Goal: Check status: Check status

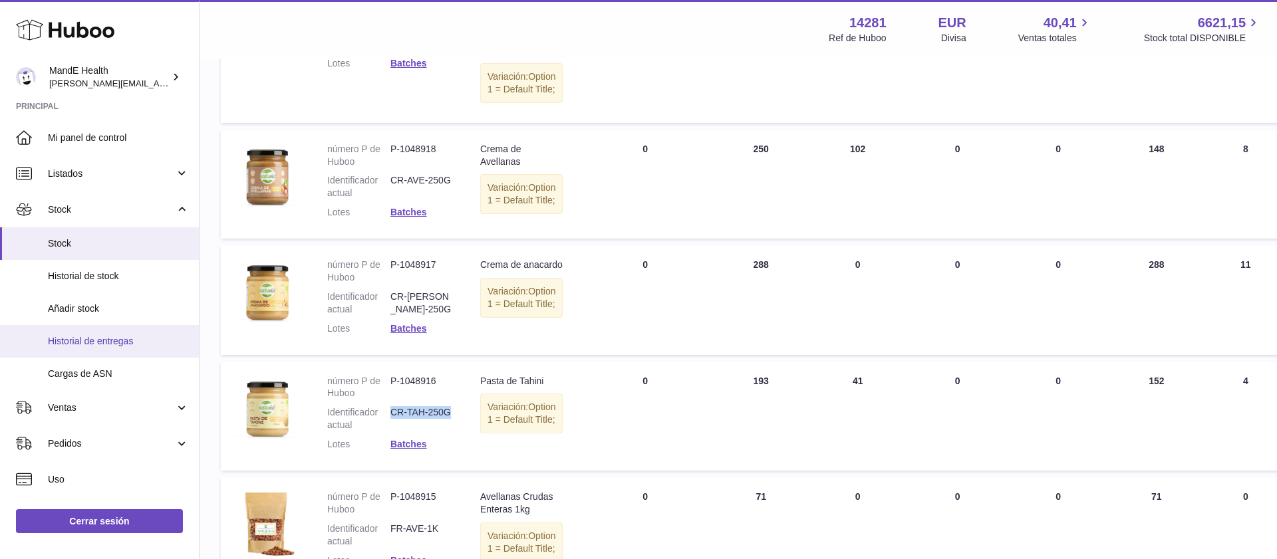
click at [102, 347] on span "Historial de entregas" at bounding box center [118, 341] width 141 height 13
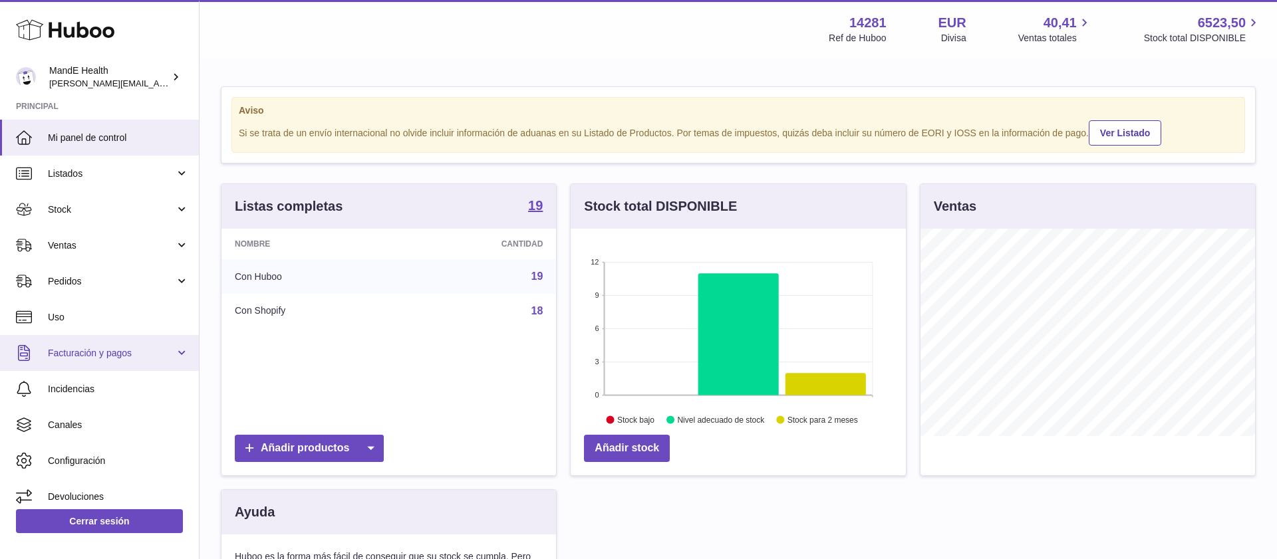
scroll to position [208, 335]
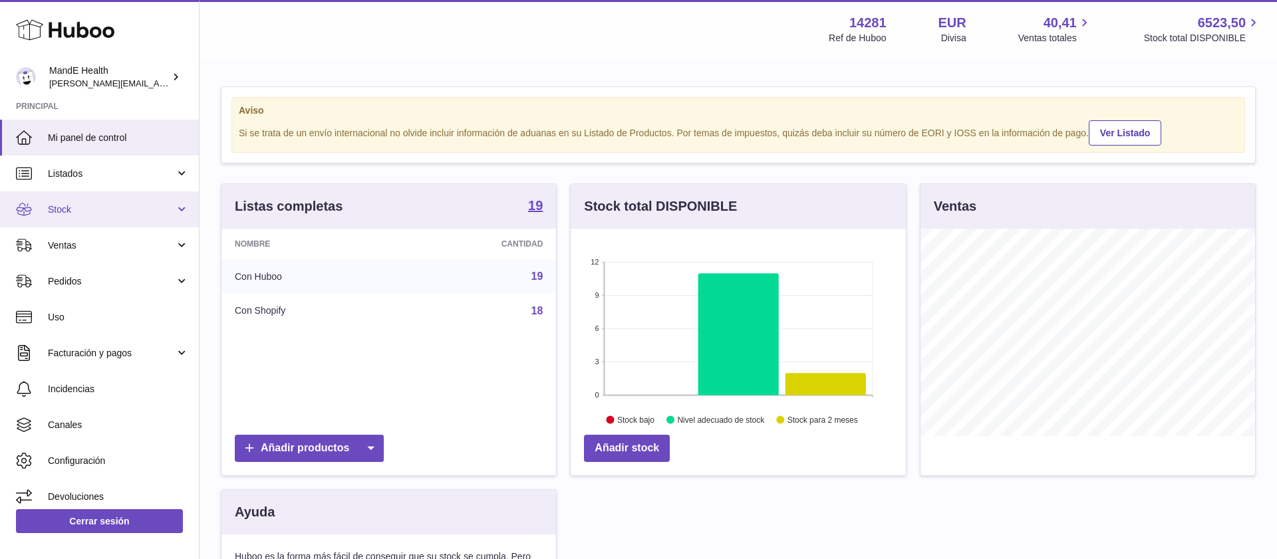
click at [98, 221] on link "Stock" at bounding box center [99, 210] width 199 height 36
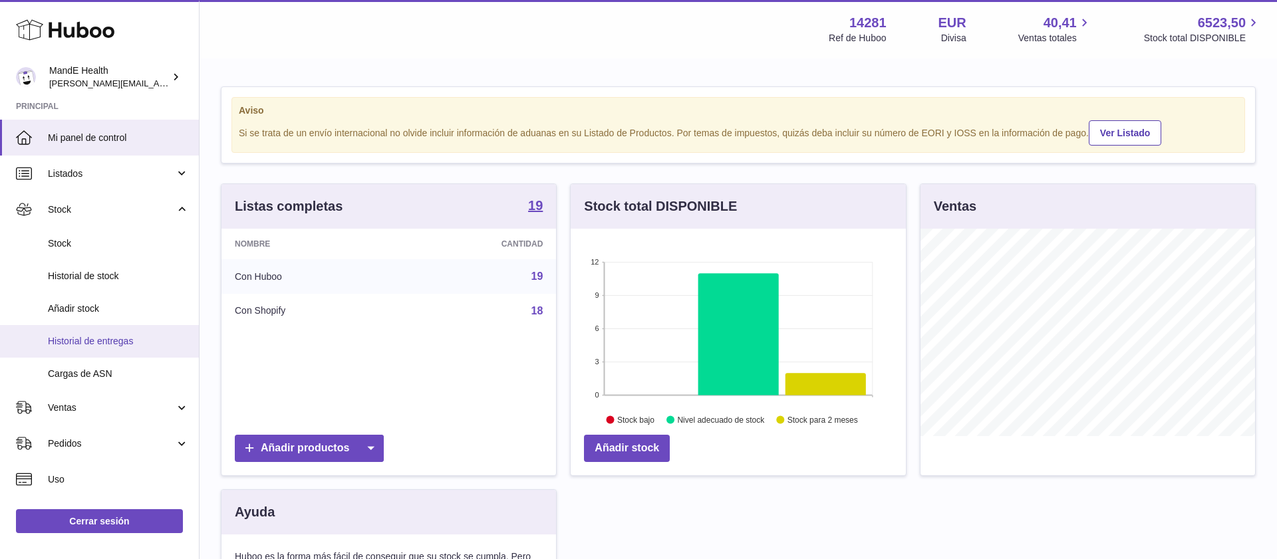
scroll to position [7, 0]
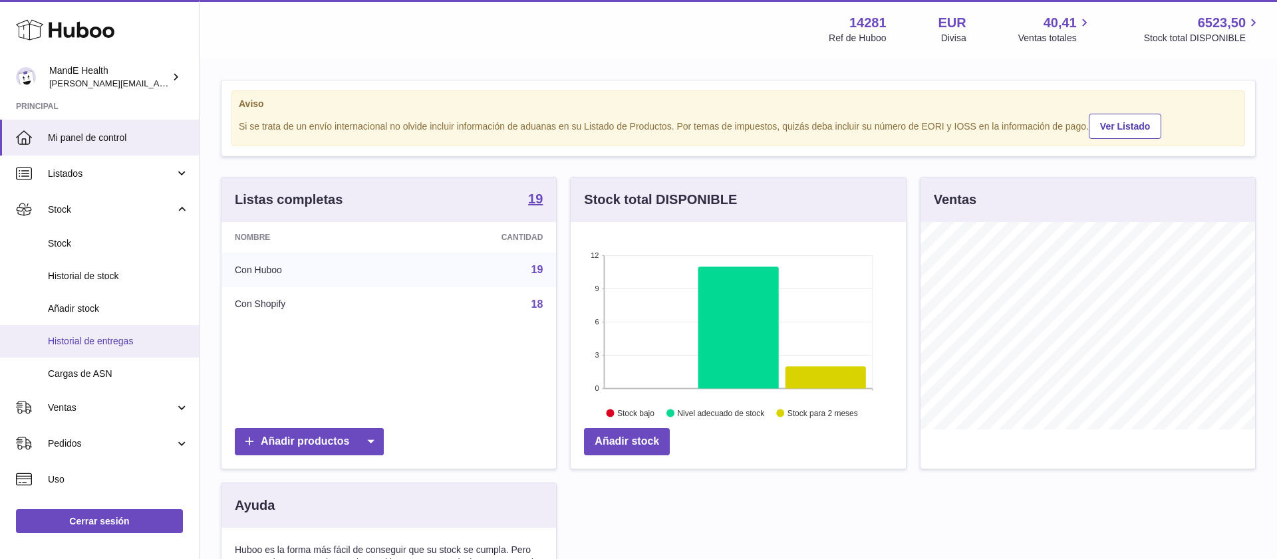
click at [104, 351] on link "Historial de entregas" at bounding box center [99, 341] width 199 height 33
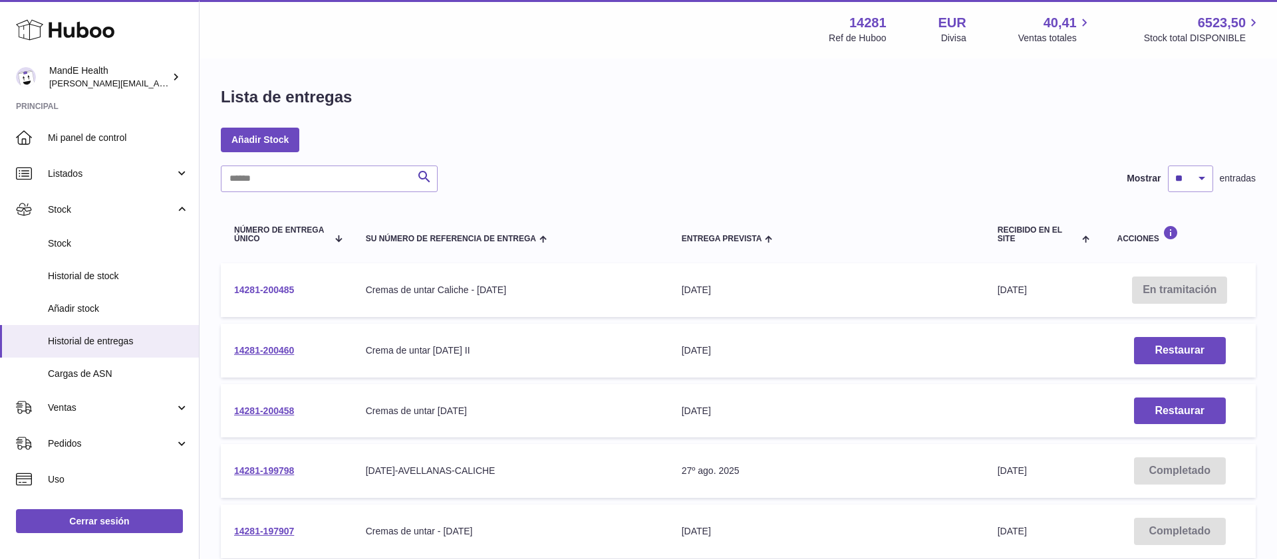
click at [244, 290] on link "14281-200485" at bounding box center [264, 290] width 60 height 11
